Goal: Find specific page/section: Find specific page/section

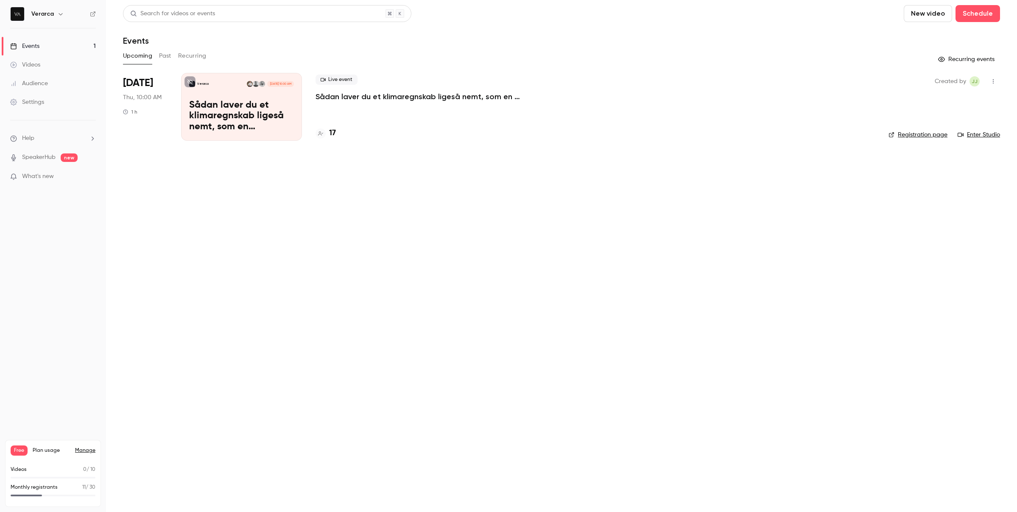
drag, startPoint x: 685, startPoint y: 146, endPoint x: 695, endPoint y: 87, distance: 60.2
click at [685, 146] on main "Search for videos or events New video Schedule Events Upcoming Past Recurring R…" at bounding box center [561, 256] width 911 height 512
